Goal: Task Accomplishment & Management: Manage account settings

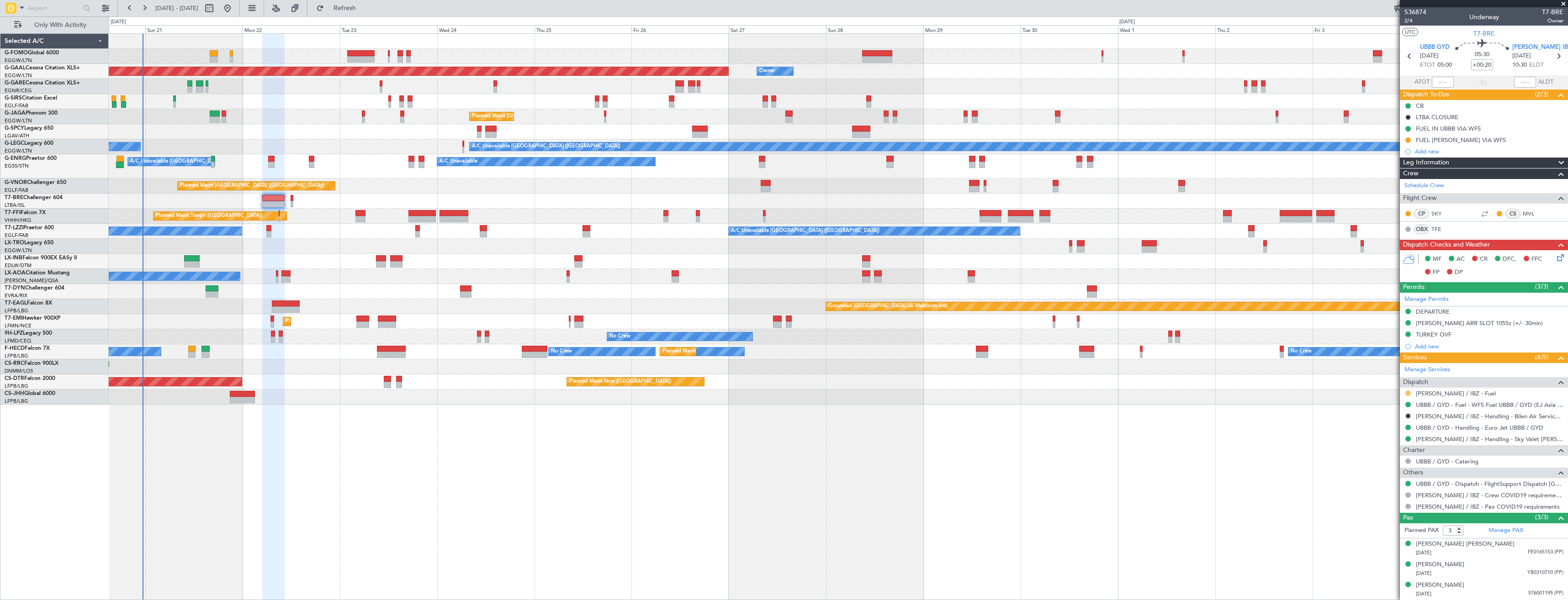
click at [698, 337] on button at bounding box center [1408, 393] width 5 height 5
click at [698, 337] on span "Confirmed" at bounding box center [1382, 501] width 29 height 9
click at [698, 141] on button at bounding box center [1408, 140] width 5 height 5
click at [698, 183] on span "Completed" at bounding box center [1412, 180] width 30 height 9
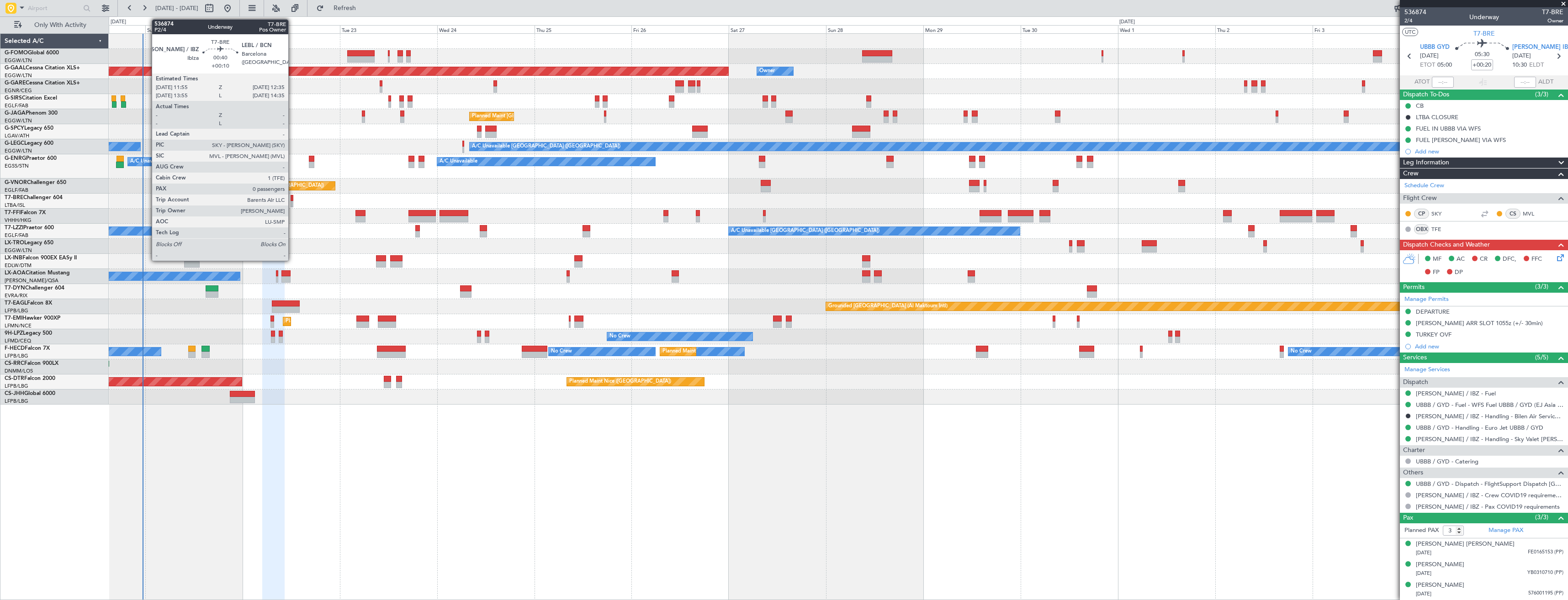
click at [292, 200] on div at bounding box center [292, 198] width 3 height 7
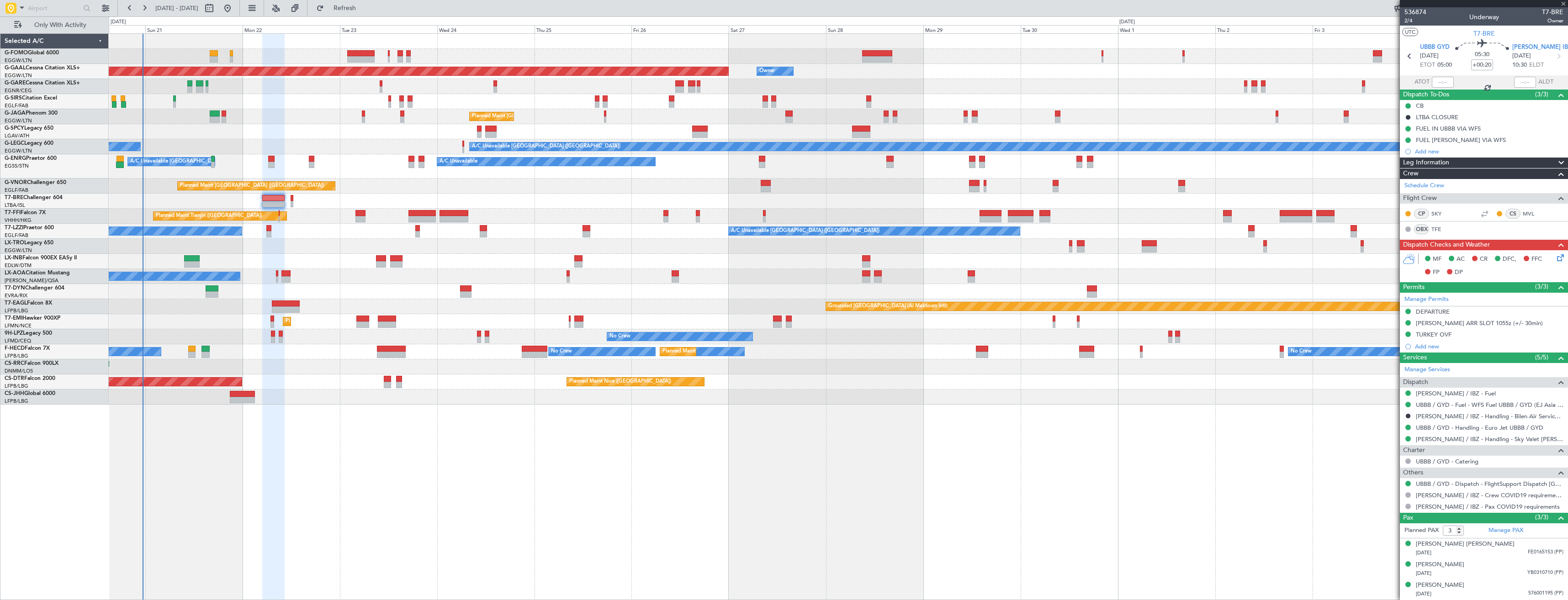
type input "+00:10"
type input "0"
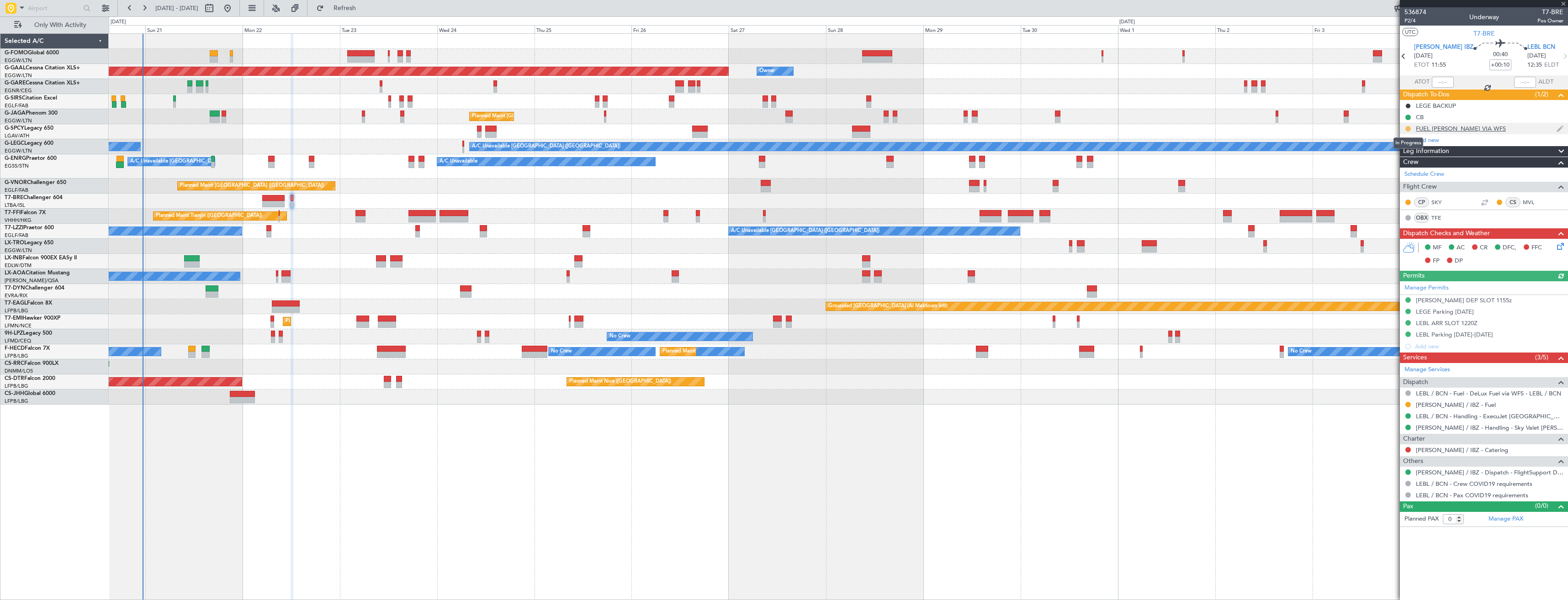
click at [698, 128] on button at bounding box center [1408, 128] width 5 height 5
click at [698, 169] on span "Completed" at bounding box center [1412, 169] width 30 height 9
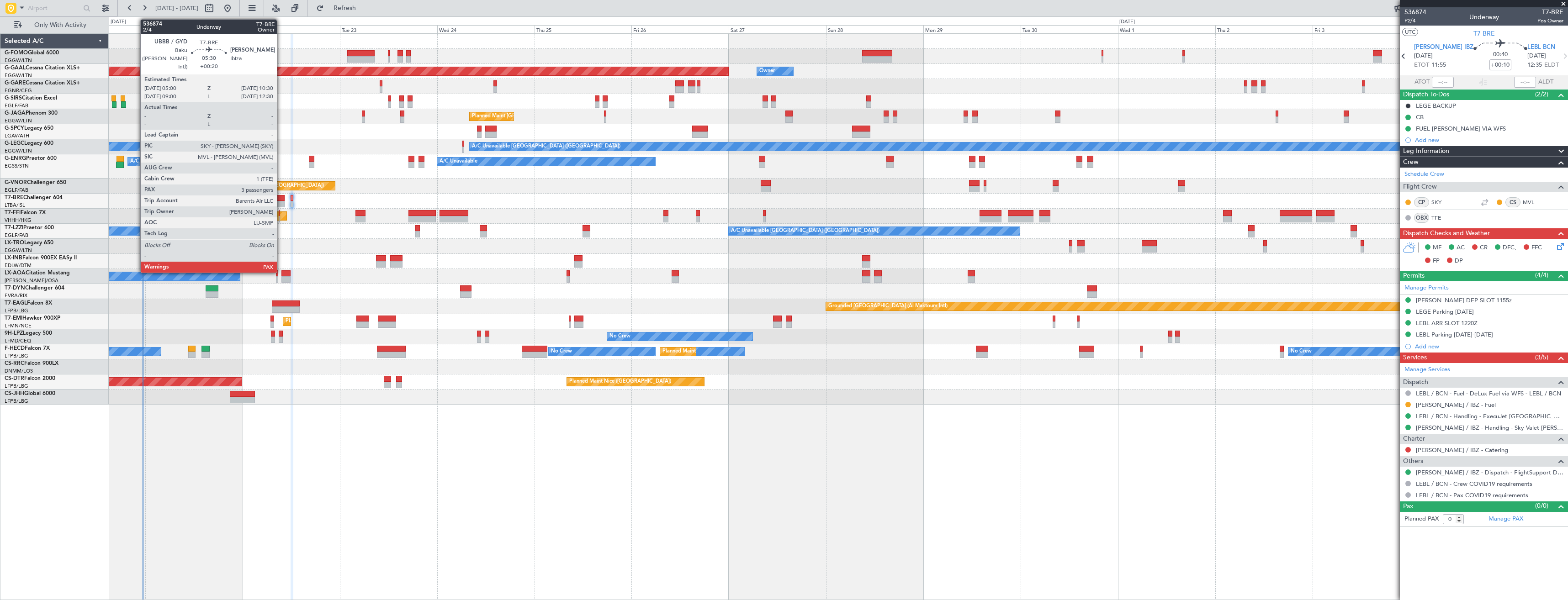
click at [281, 204] on div at bounding box center [273, 204] width 23 height 7
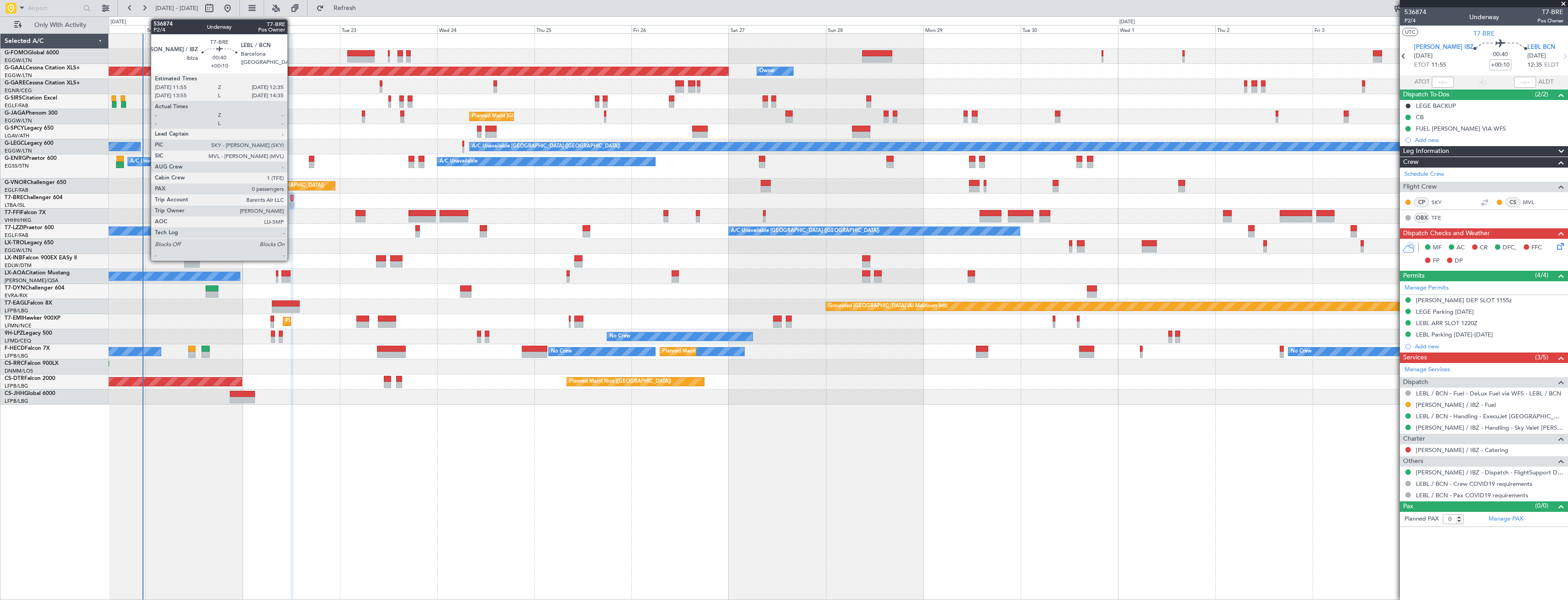
click at [292, 200] on div at bounding box center [292, 198] width 3 height 7
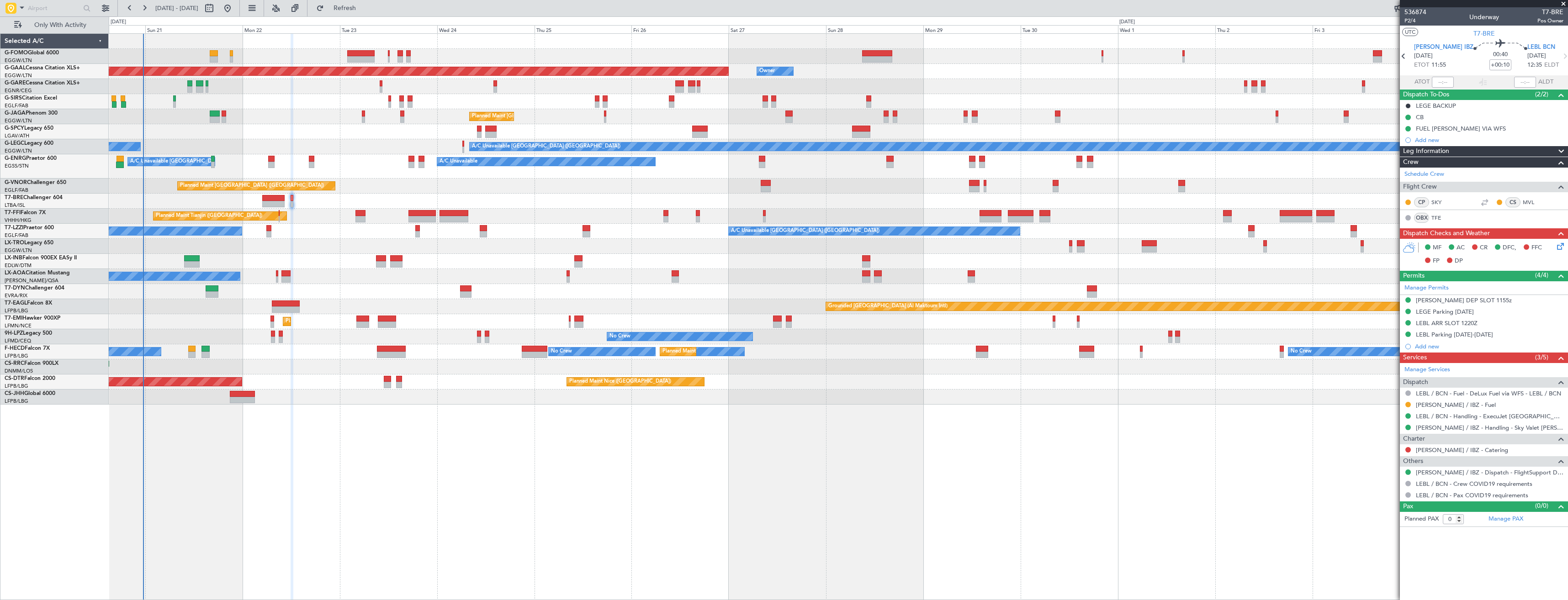
click at [698, 337] on mat-tooltip-component "Requested" at bounding box center [1409, 419] width 41 height 24
click at [698, 337] on button at bounding box center [1408, 405] width 5 height 5
click at [698, 337] on span "Confirmed" at bounding box center [1382, 513] width 29 height 9
click at [698, 285] on link "Manage Permits" at bounding box center [1426, 288] width 44 height 9
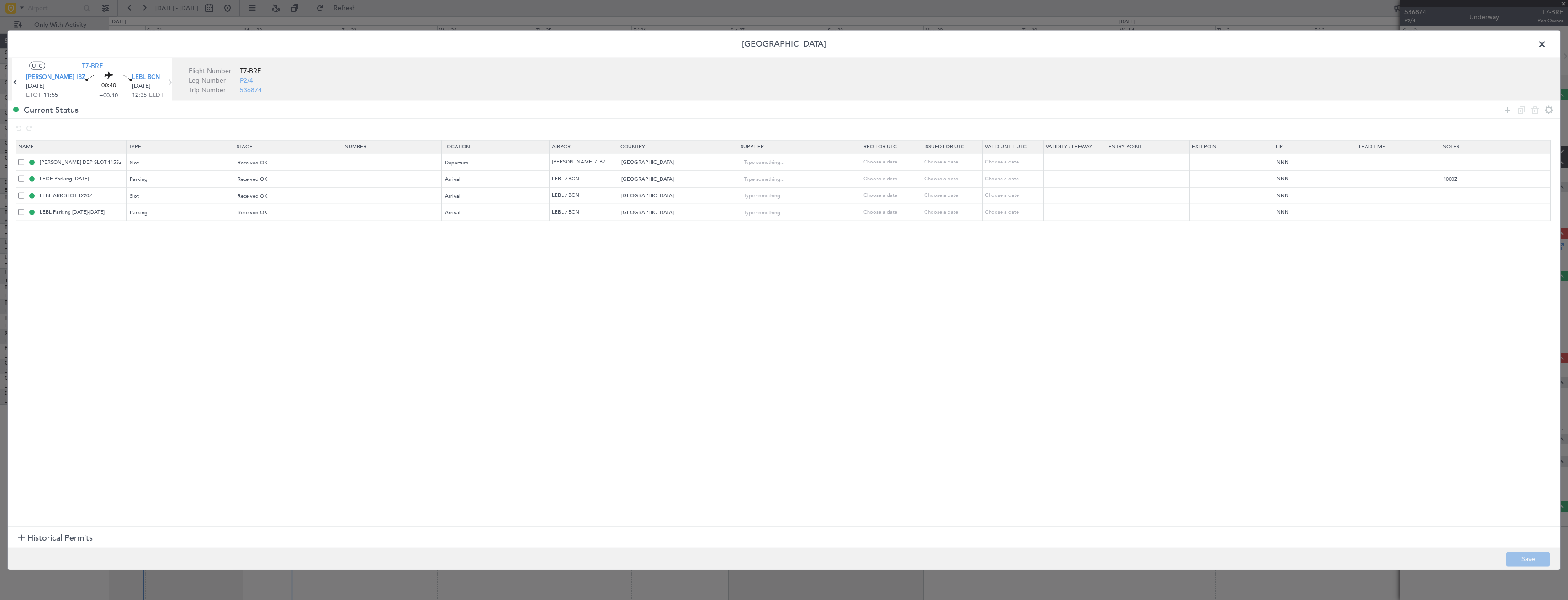
click at [19, 178] on span at bounding box center [21, 179] width 6 height 6
click at [25, 176] on input "checkbox" at bounding box center [25, 176] width 0 height 0
click at [698, 111] on icon at bounding box center [1535, 110] width 11 height 11
type input "LEBL ARR SLOT 1220Z"
type input "LEBL Parking [DATE]-[DATE]"
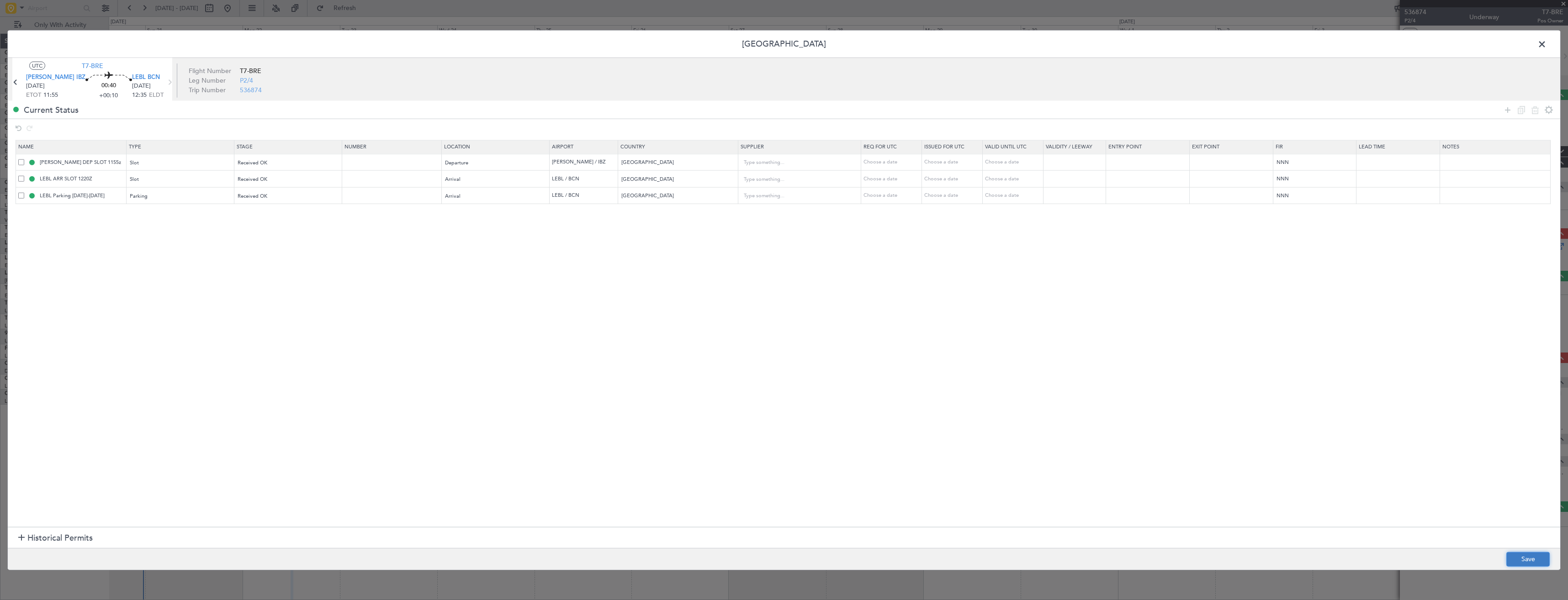
click at [698, 337] on button "Save" at bounding box center [1528, 559] width 43 height 15
click at [698, 45] on span at bounding box center [1547, 47] width 0 height 18
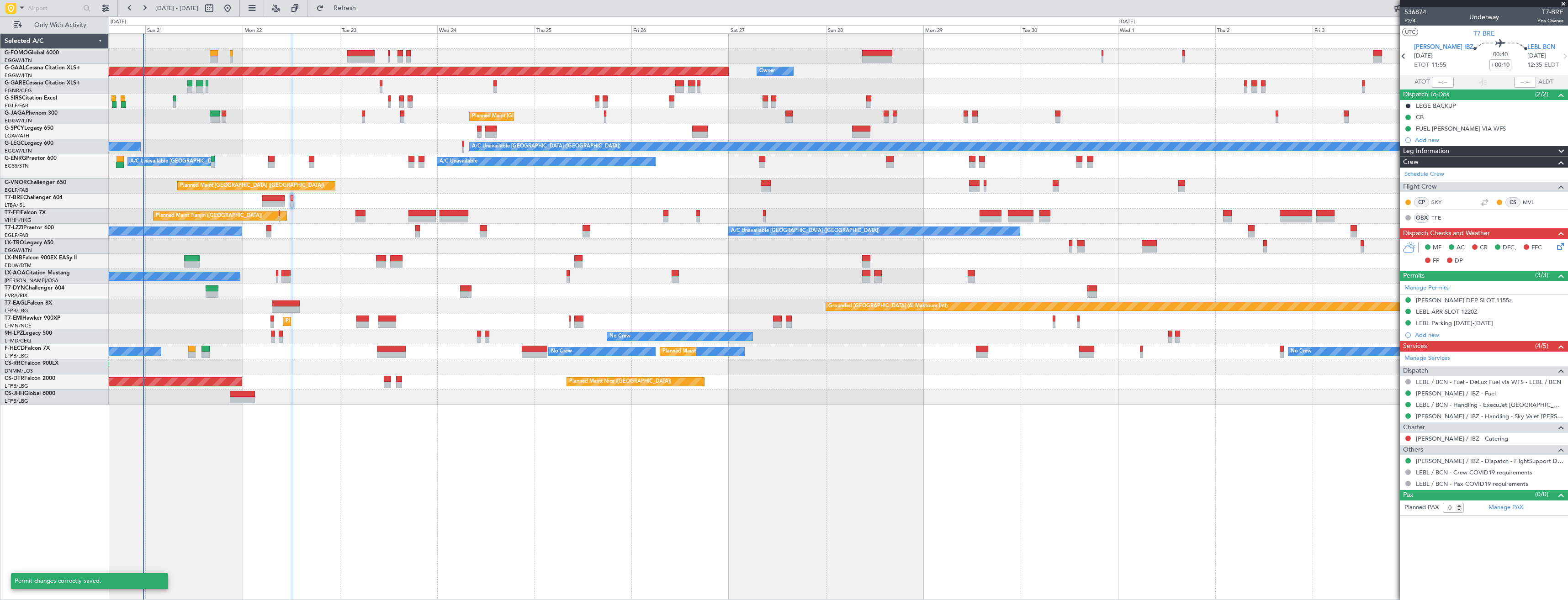
click at [698, 6] on span at bounding box center [1563, 4] width 9 height 9
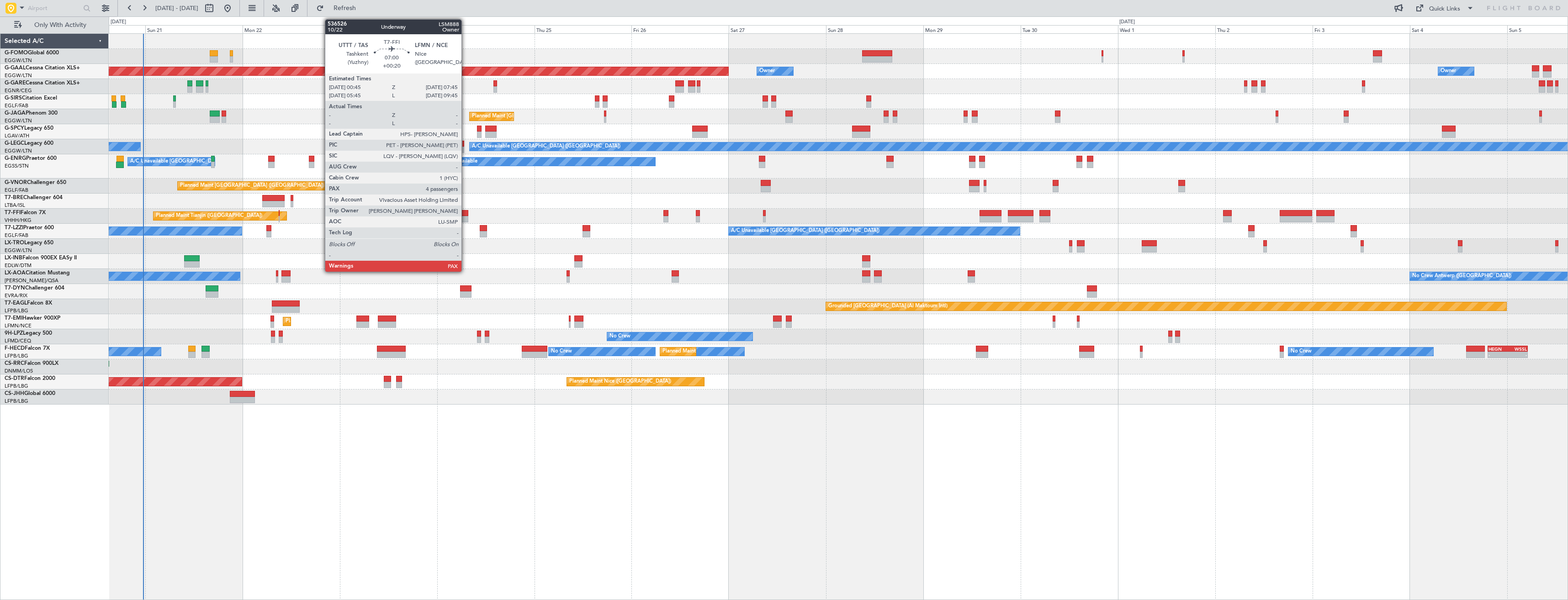
click at [466, 212] on div at bounding box center [453, 213] width 29 height 7
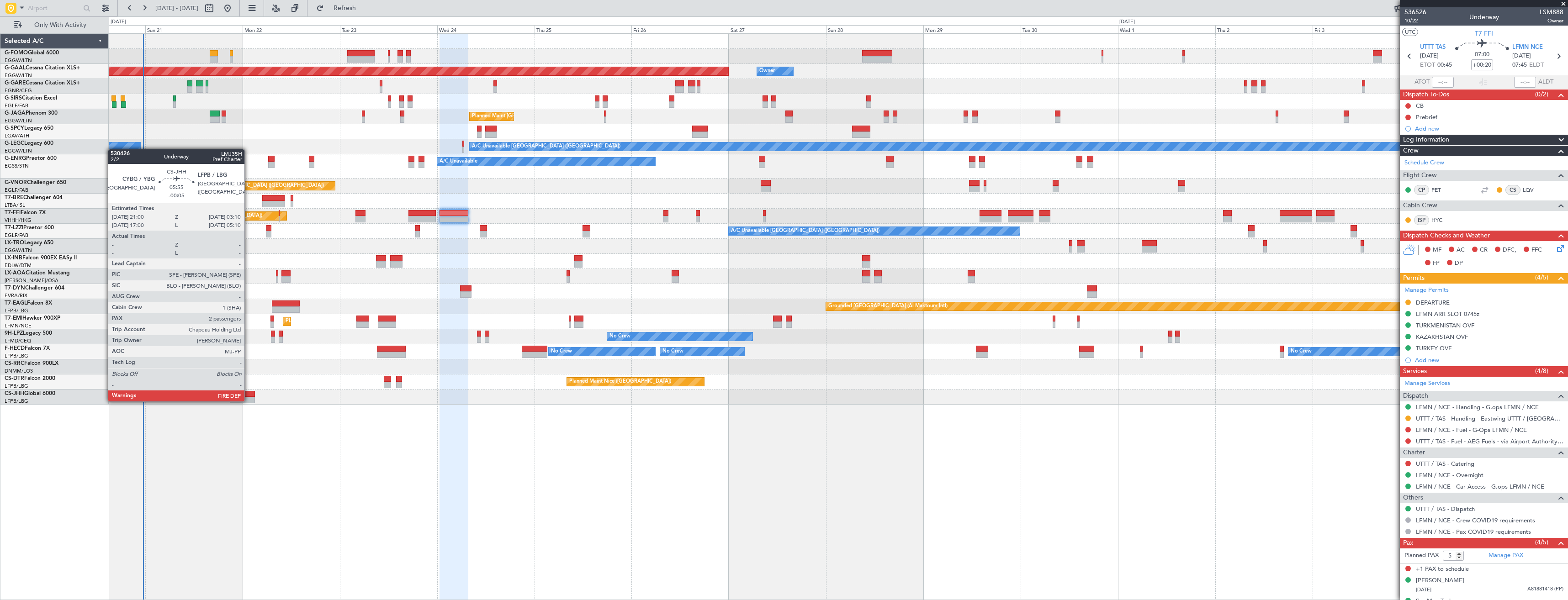
click at [248, 337] on div at bounding box center [242, 400] width 25 height 7
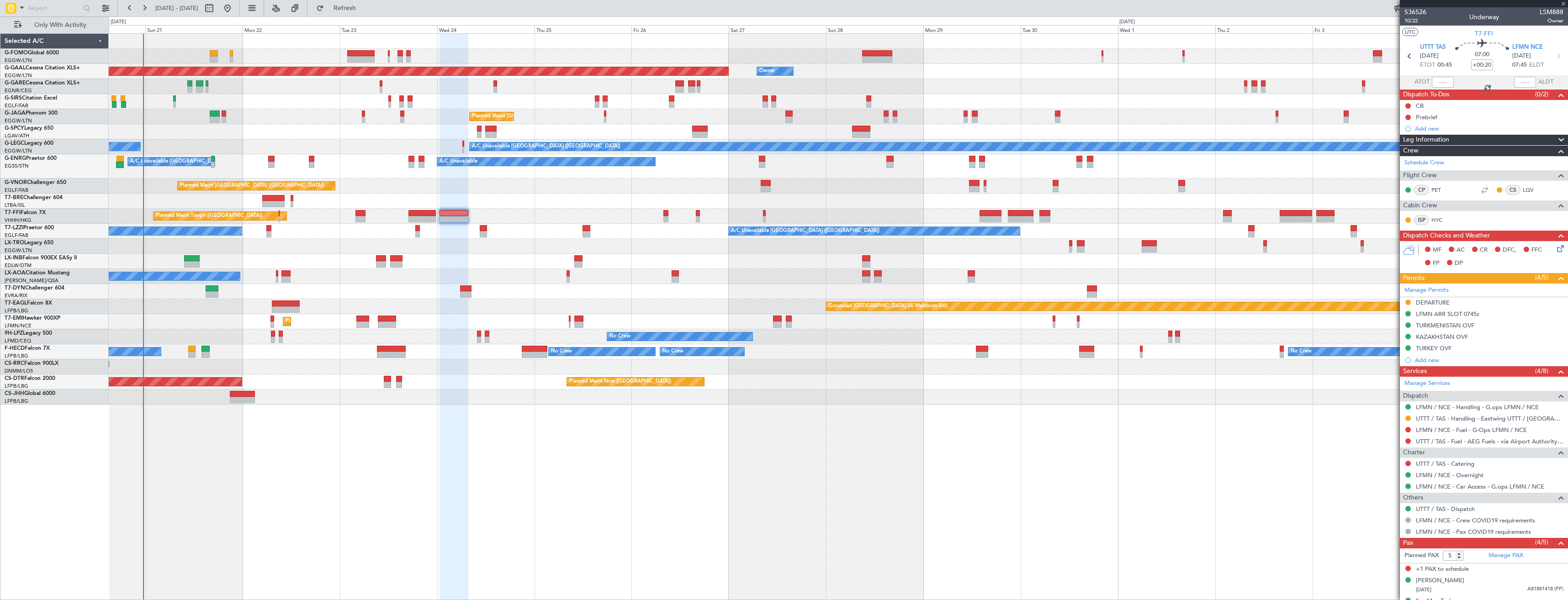
type input "-00:05"
type input "2"
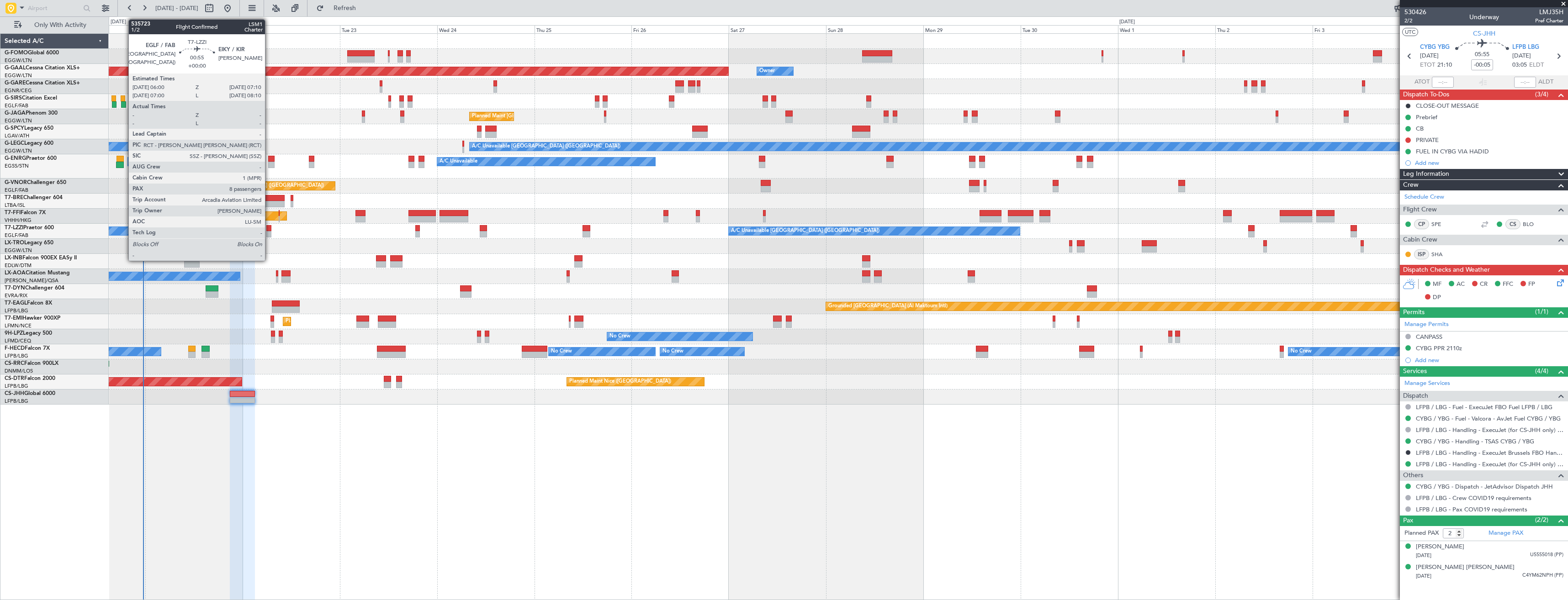
click at [269, 231] on div at bounding box center [269, 228] width 5 height 7
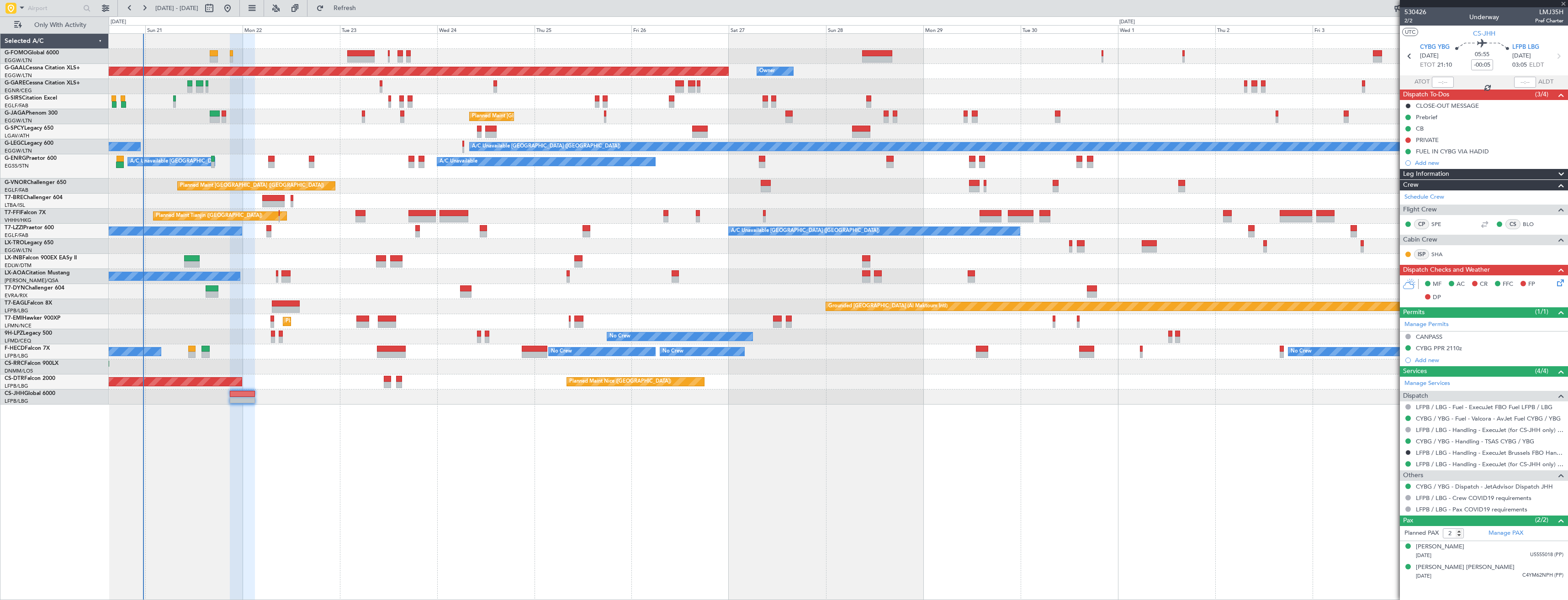
type input "8"
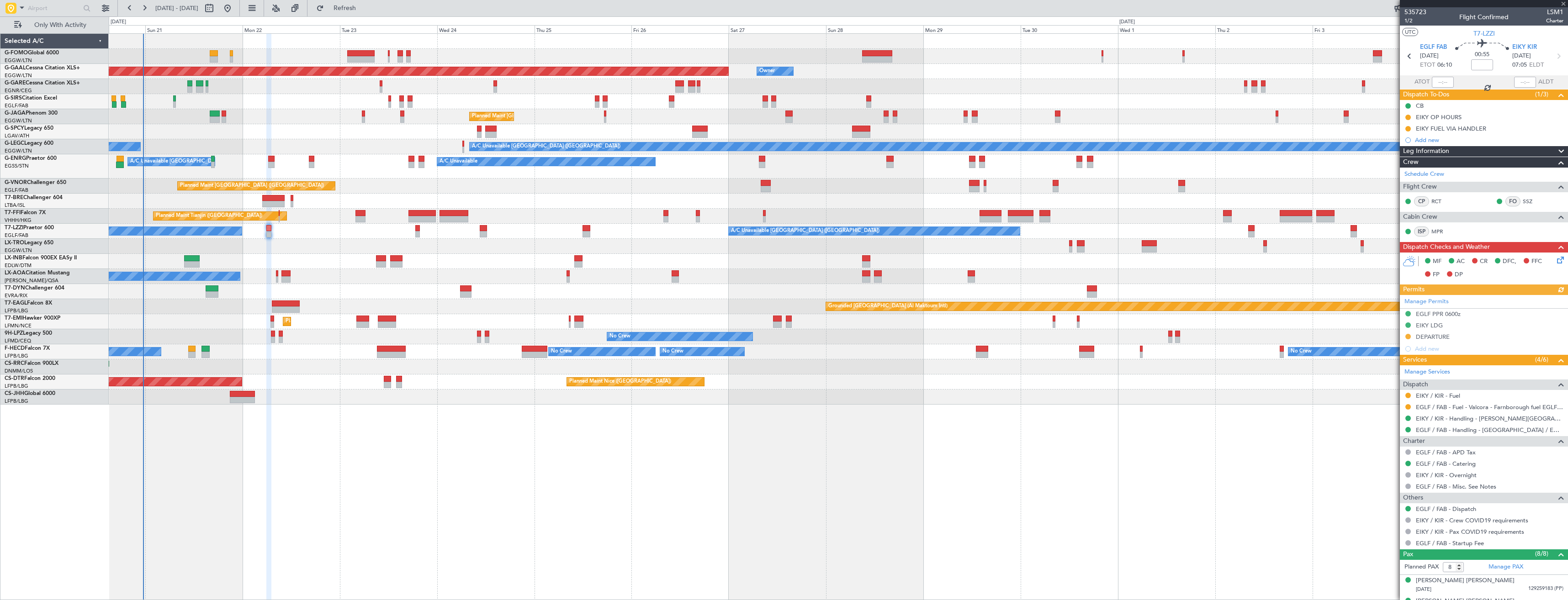
click at [698, 337] on div "EGLF / FAB - Fuel - Valcora - Farnborough fuel EGLF / FAB" at bounding box center [1484, 407] width 168 height 12
click at [698, 337] on button at bounding box center [1408, 406] width 5 height 5
click at [698, 337] on span "Confirmed" at bounding box center [1382, 515] width 29 height 9
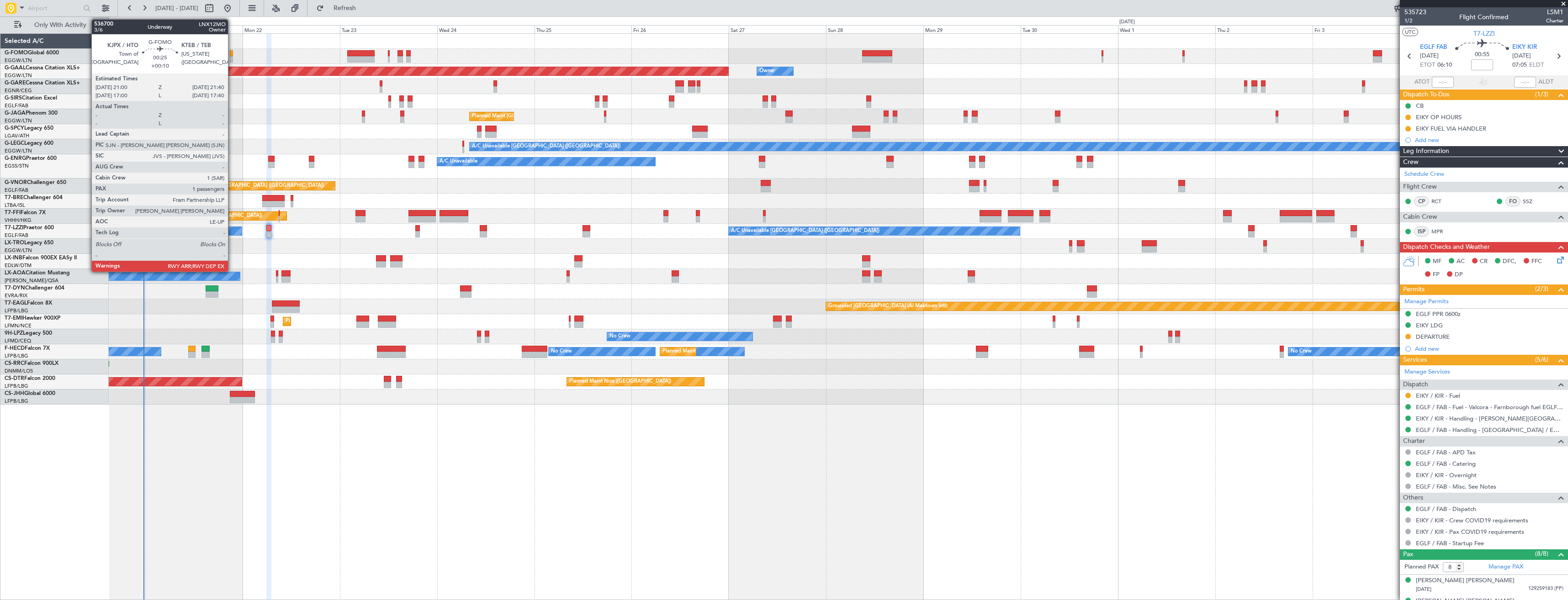
click at [232, 58] on div at bounding box center [231, 59] width 3 height 7
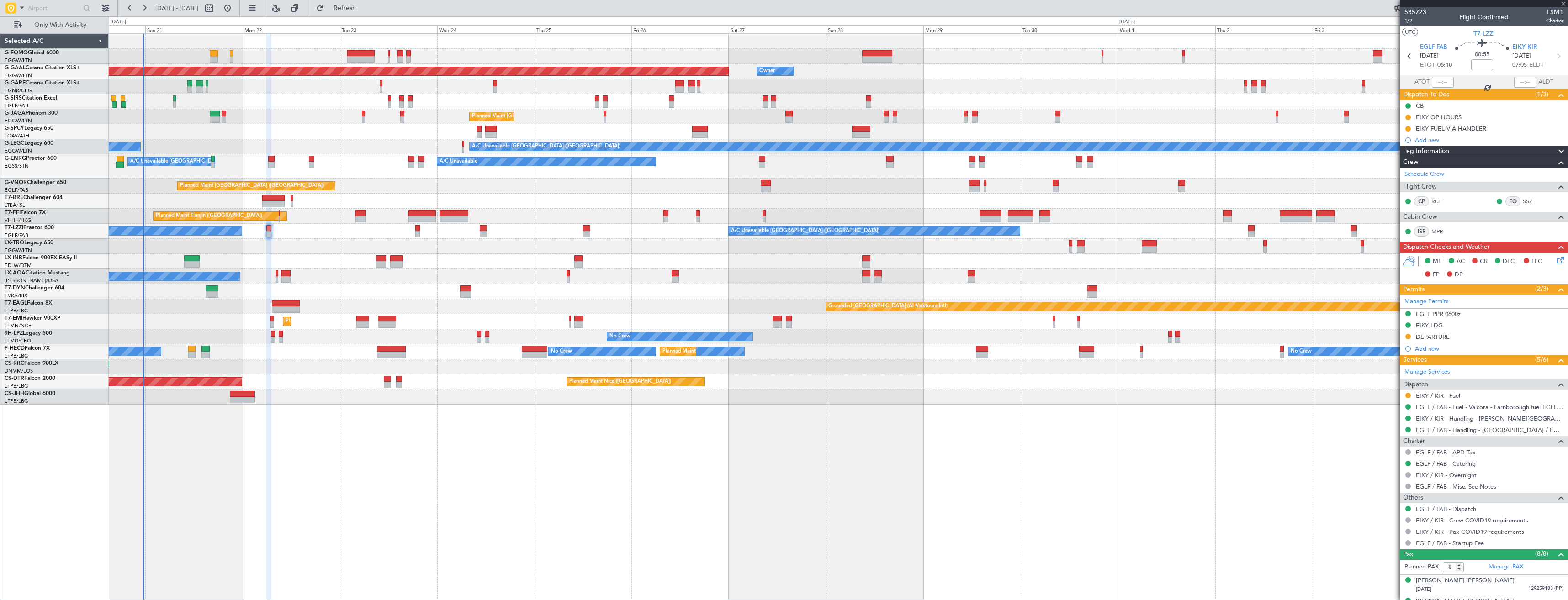
type input "+00:10"
type input "1"
